Goal: Transaction & Acquisition: Purchase product/service

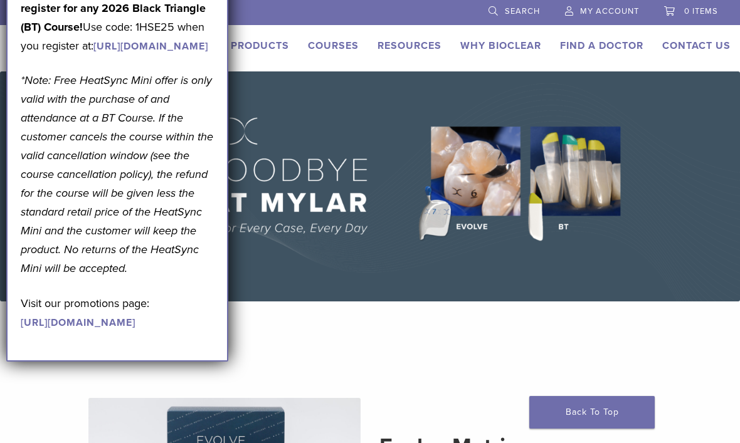
click at [507, 43] on link "Why Bioclear" at bounding box center [500, 45] width 81 height 13
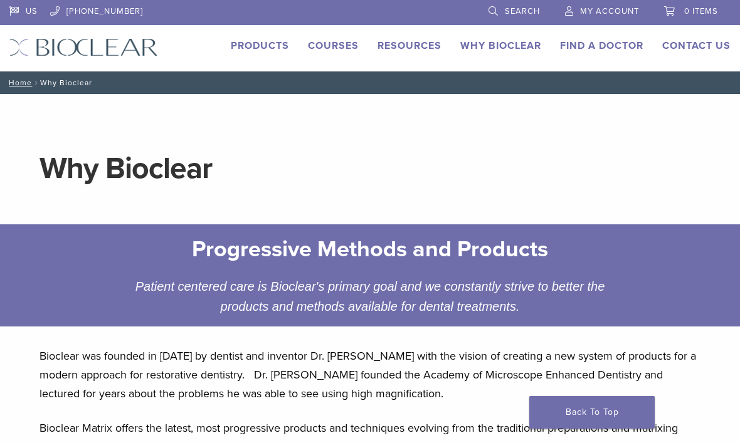
click at [271, 51] on link "Products" at bounding box center [260, 45] width 58 height 13
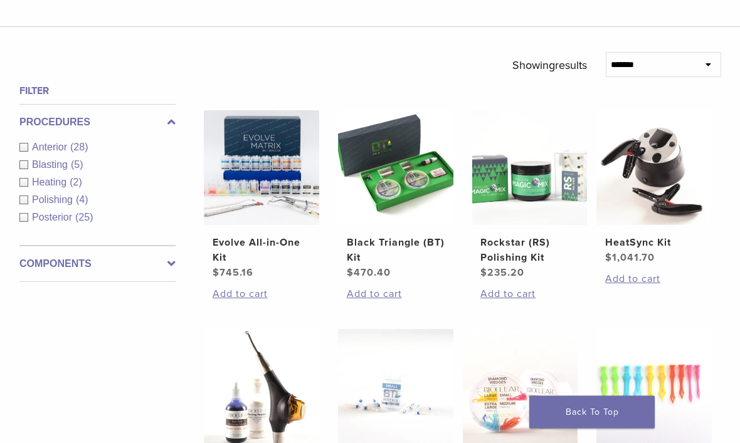
scroll to position [366, 0]
click at [396, 265] on h2 "Black Triangle (BT) Kit" at bounding box center [396, 250] width 98 height 30
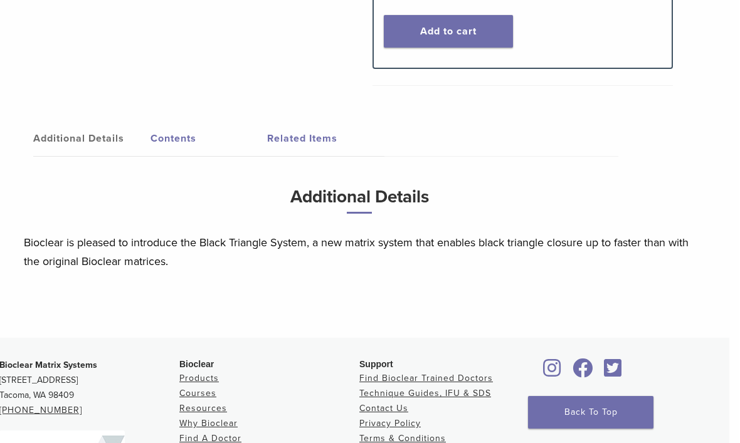
scroll to position [647, 9]
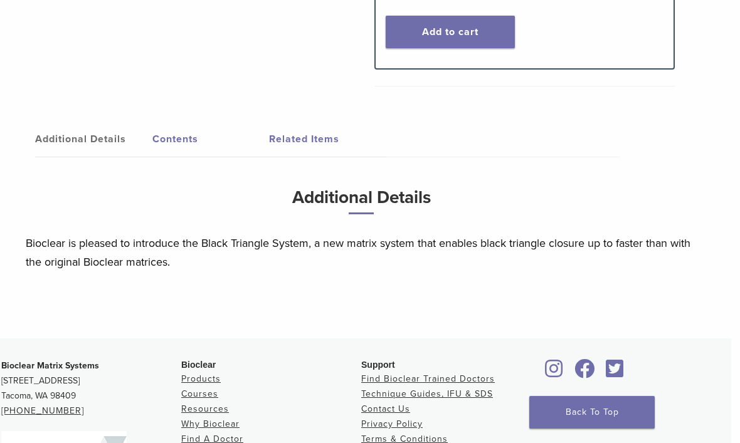
click at [60, 149] on link "Additional Details" at bounding box center [93, 139] width 117 height 35
click at [58, 147] on link "Additional Details" at bounding box center [93, 139] width 117 height 35
click at [61, 145] on link "Additional Details" at bounding box center [93, 139] width 117 height 35
click at [85, 152] on link "Additional Details" at bounding box center [93, 139] width 117 height 35
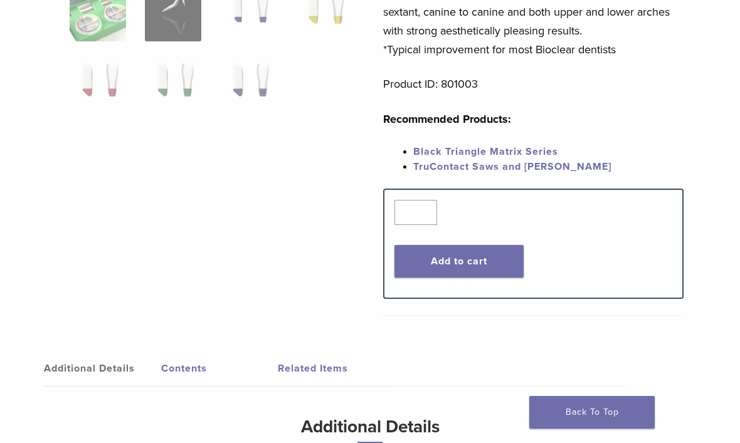
scroll to position [417, 0]
